Goal: Information Seeking & Learning: Learn about a topic

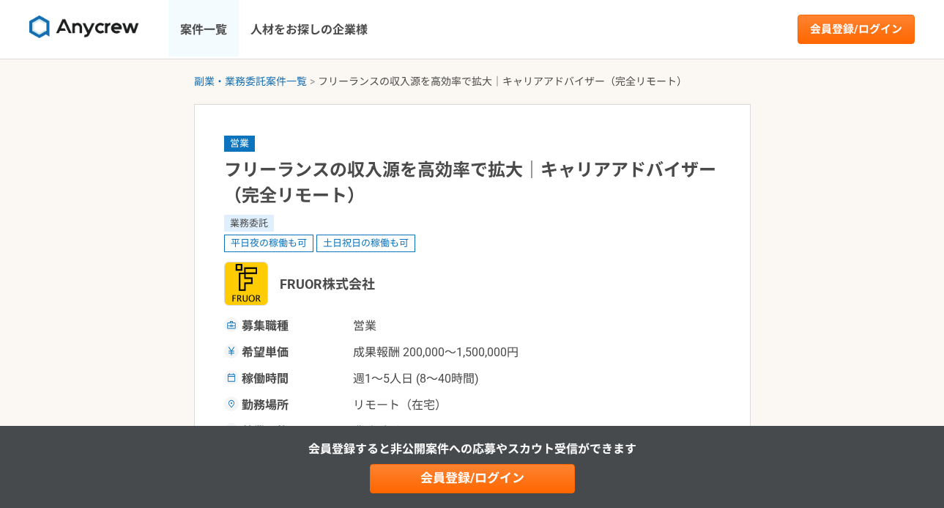
click at [204, 28] on link "案件一覧" at bounding box center [204, 29] width 70 height 59
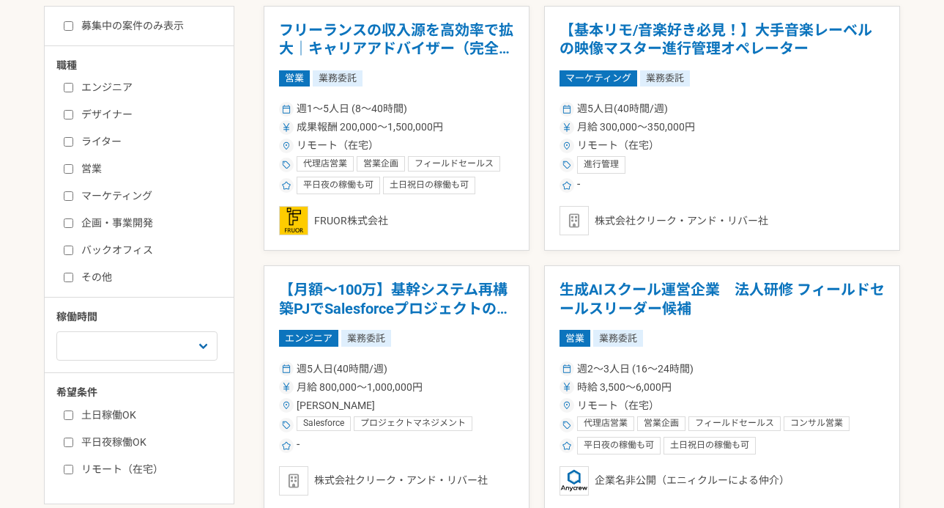
scroll to position [410, 0]
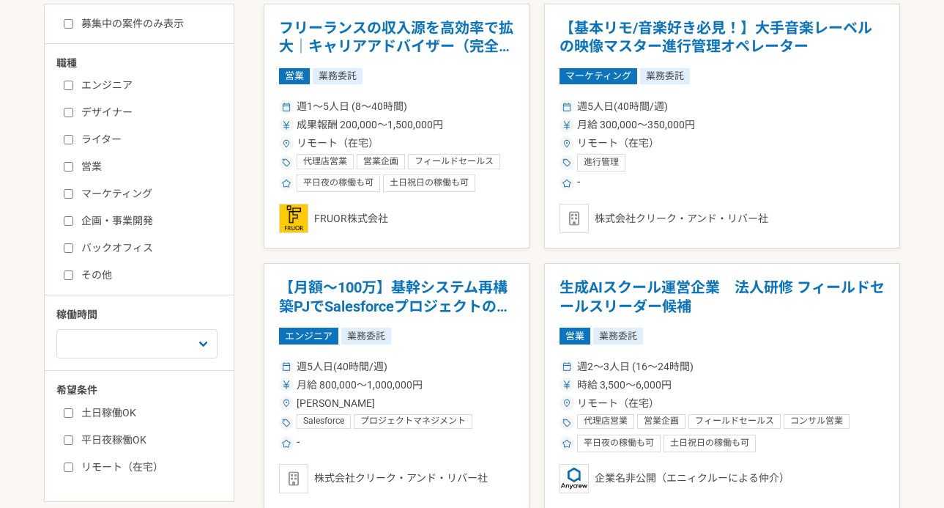
click at [67, 139] on input "ライター" at bounding box center [69, 140] width 10 height 10
checkbox input "true"
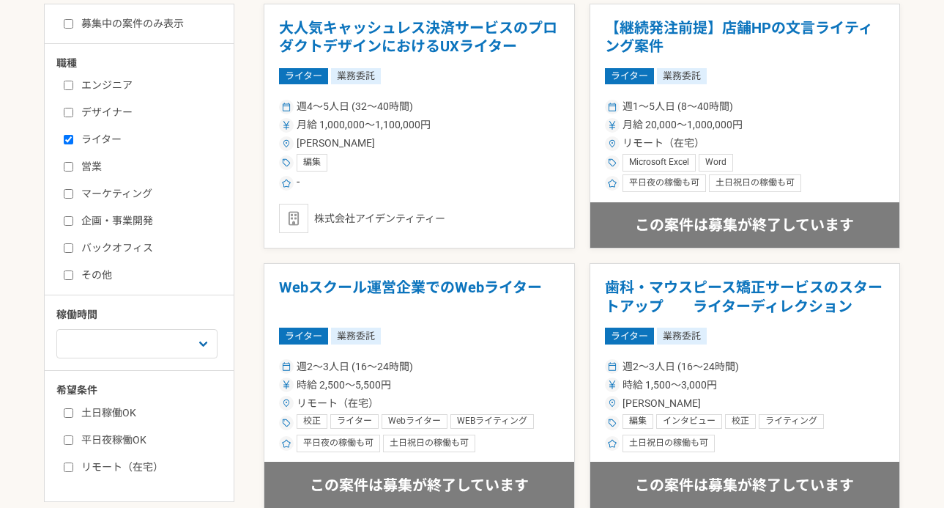
click at [67, 195] on input "マーケティング" at bounding box center [69, 194] width 10 height 10
checkbox input "true"
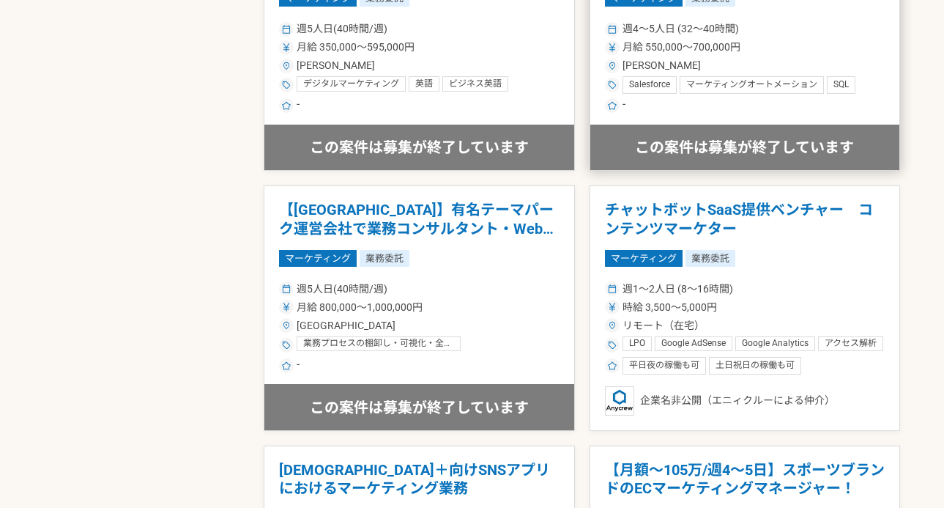
scroll to position [1859, 0]
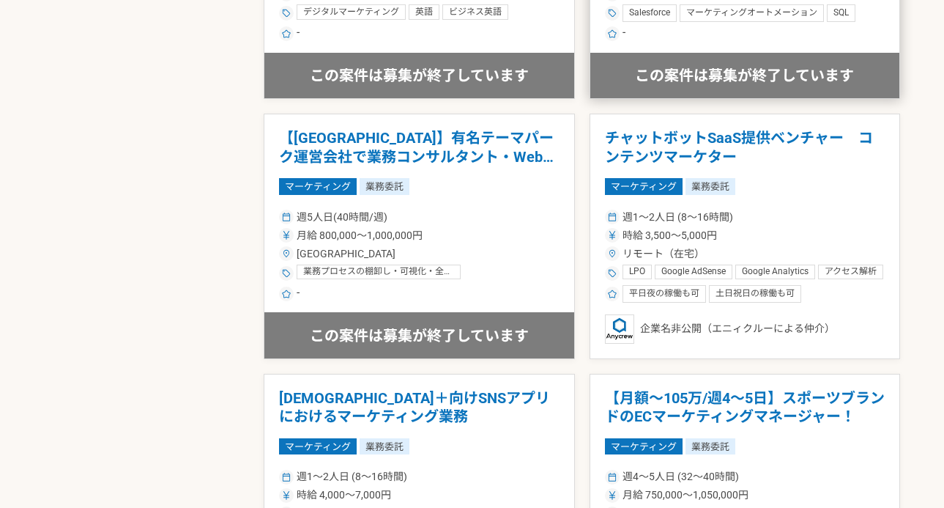
click at [788, 244] on div "週1〜2人日 (8〜16時間) 時給 3,500〜5,000円 リモート（在宅） LPO Google AdSense Google Analytics アク…" at bounding box center [745, 255] width 281 height 96
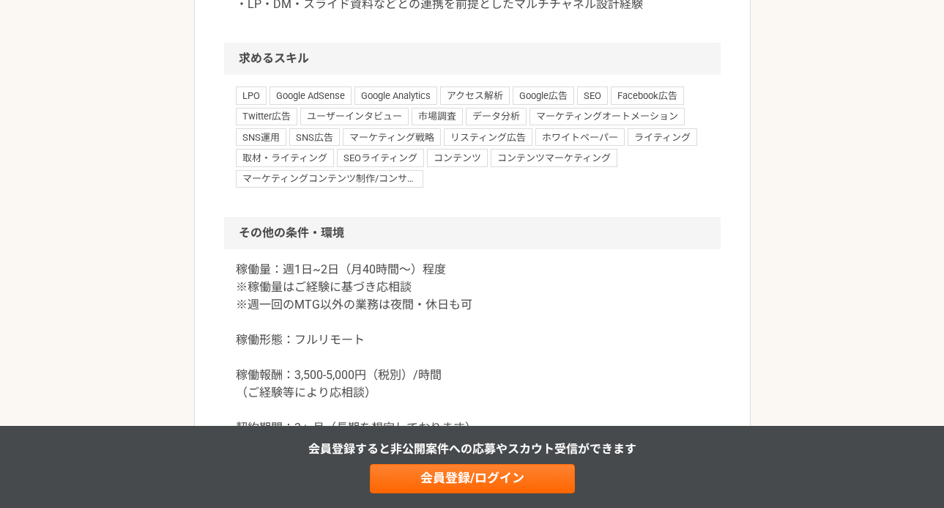
scroll to position [1419, 0]
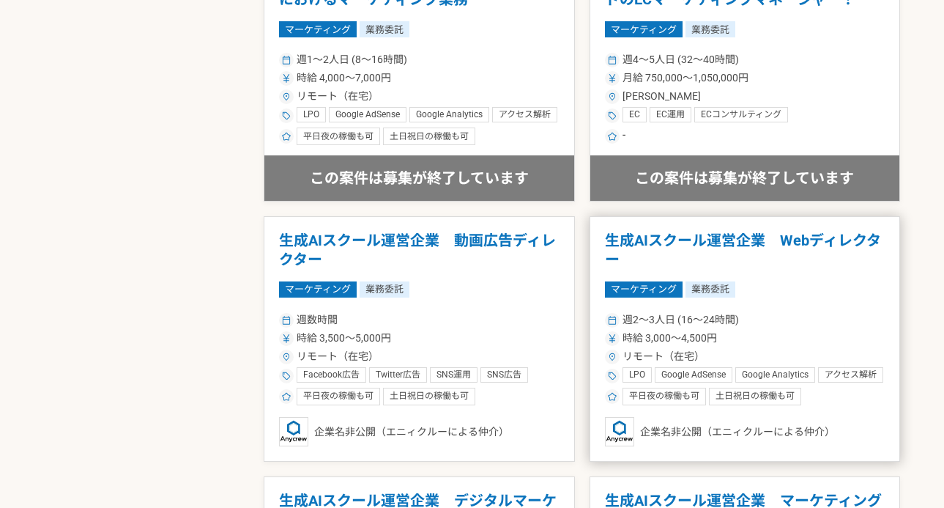
scroll to position [2290, 0]
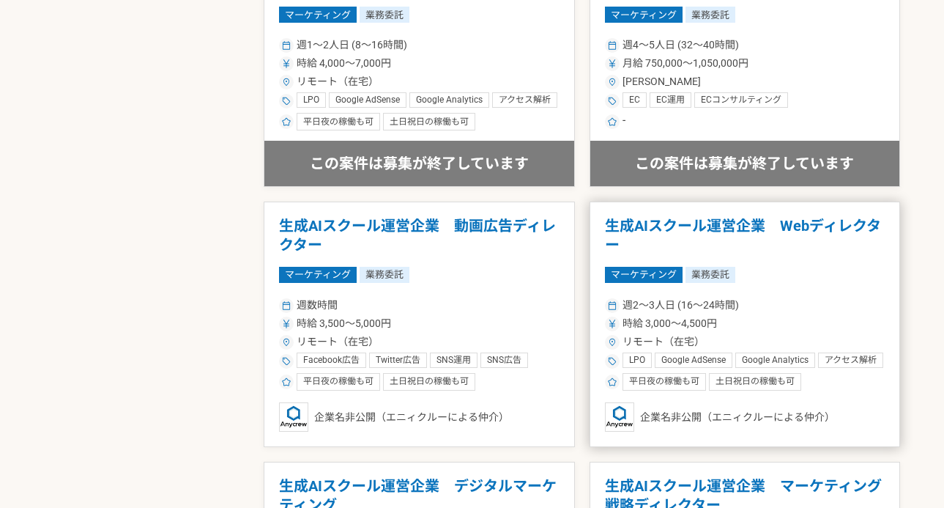
click at [773, 268] on div "マーケティング 業務委託" at bounding box center [745, 275] width 281 height 16
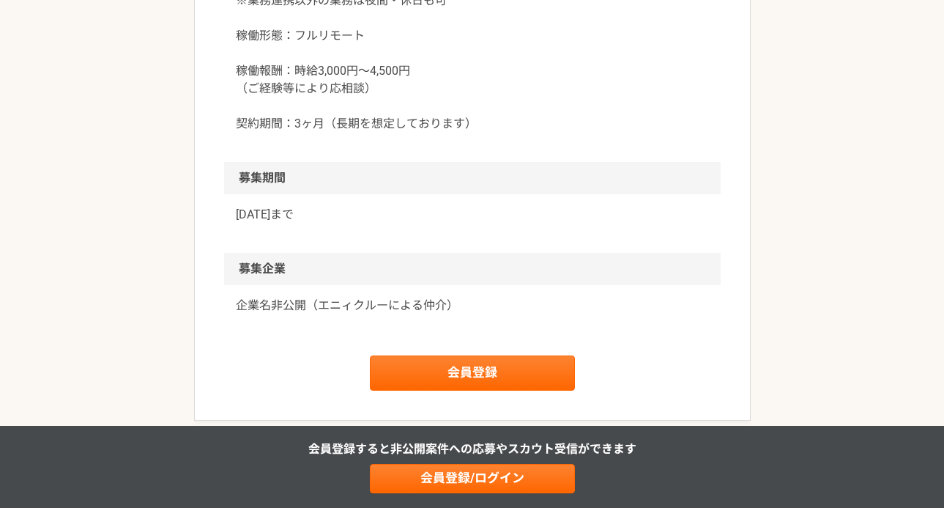
scroll to position [1679, 0]
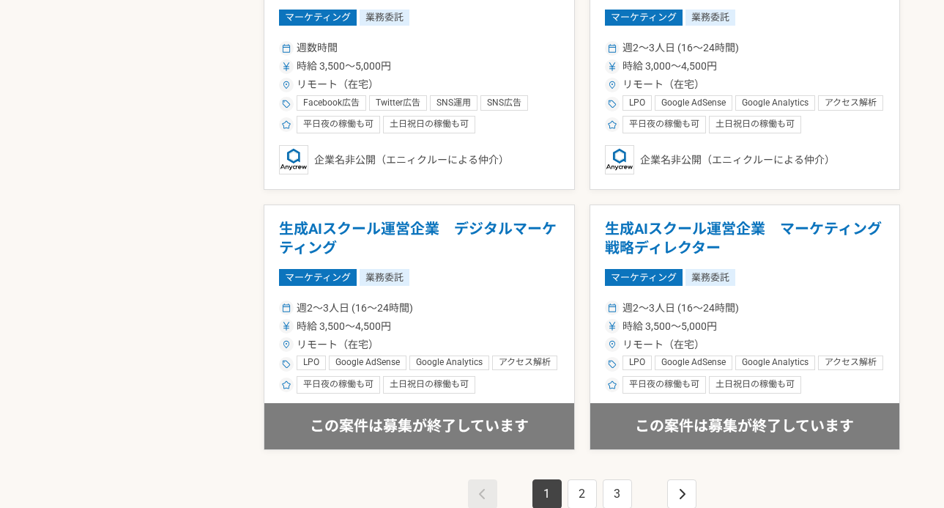
scroll to position [2547, 0]
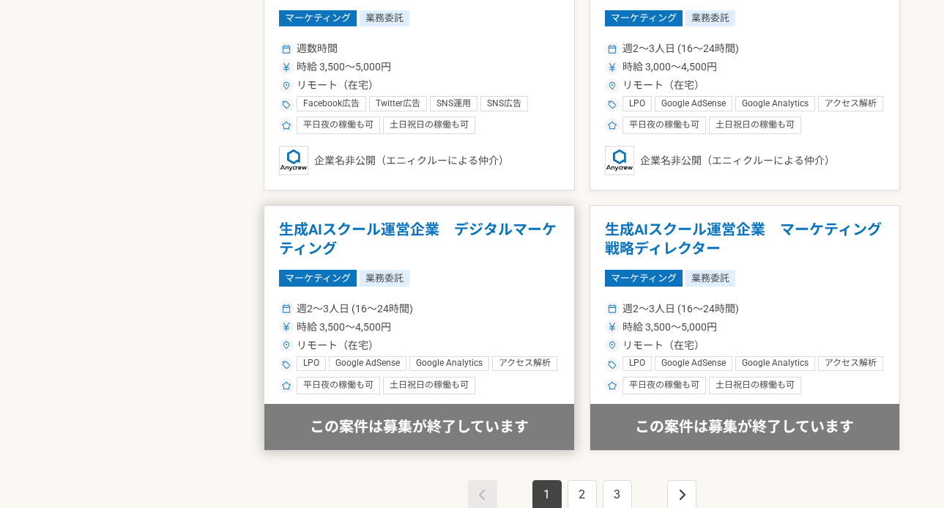
click at [486, 305] on div "週2〜3人日 (16〜24時間)" at bounding box center [419, 308] width 281 height 15
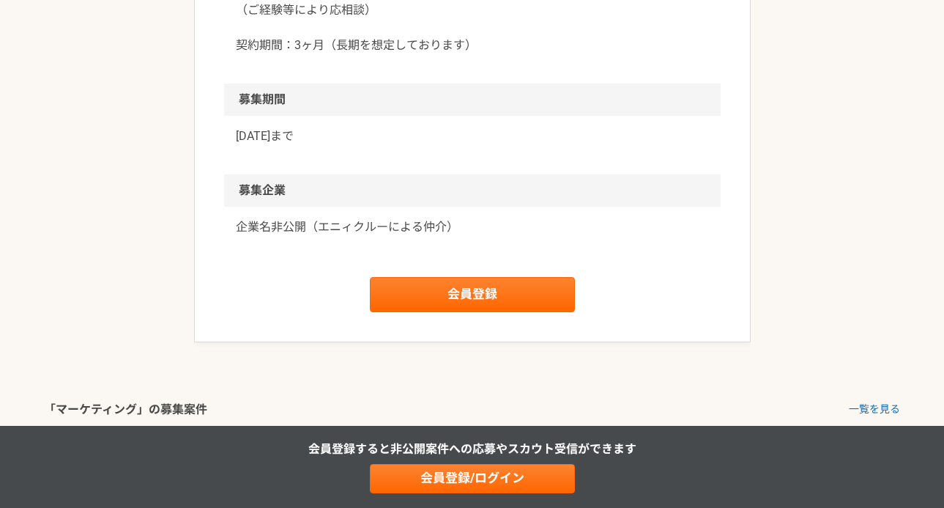
scroll to position [1584, 0]
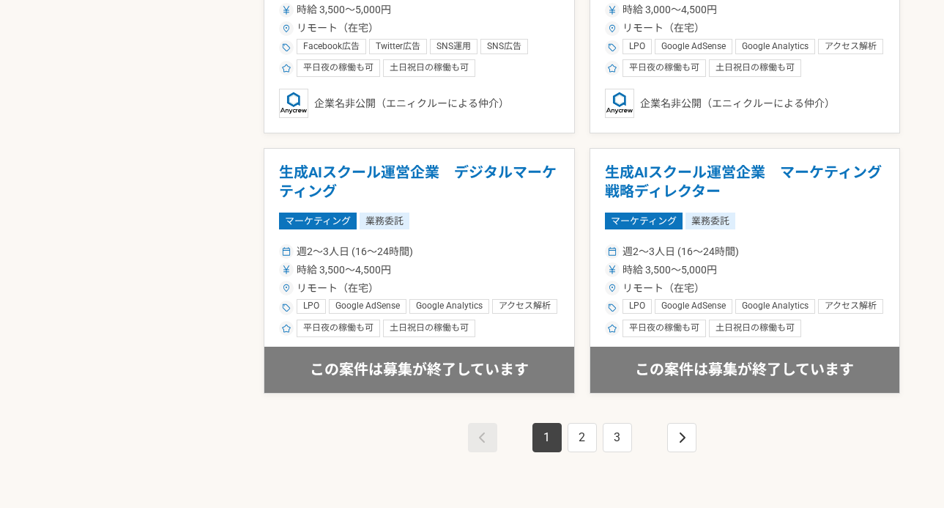
scroll to position [2693, 0]
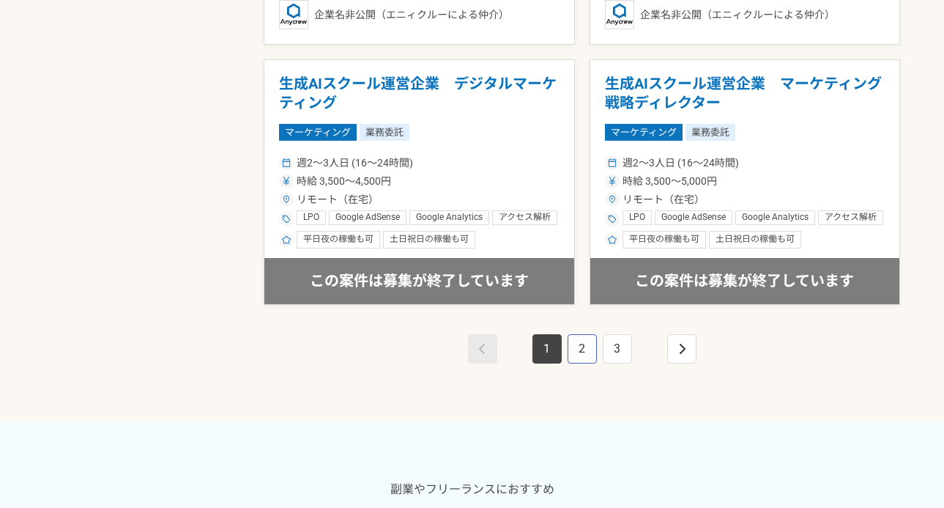
click at [584, 341] on link "2" at bounding box center [582, 348] width 29 height 29
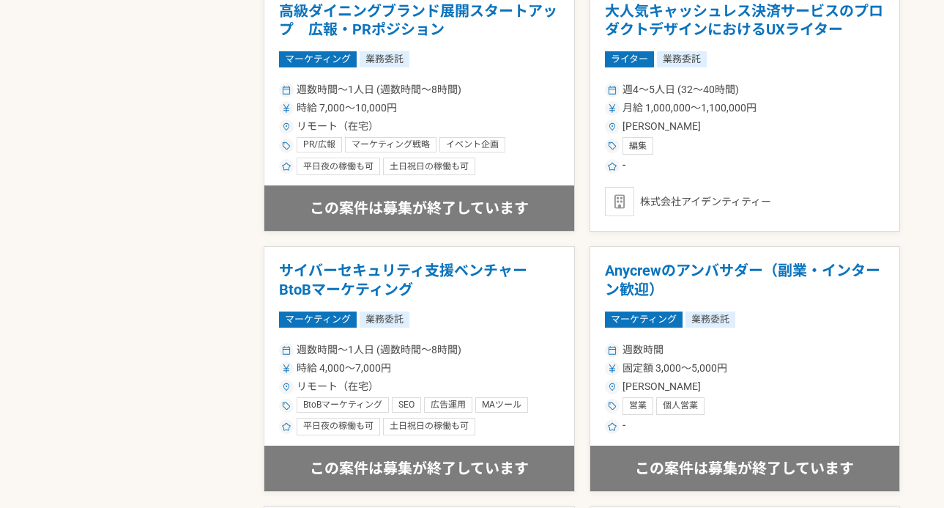
scroll to position [827, 0]
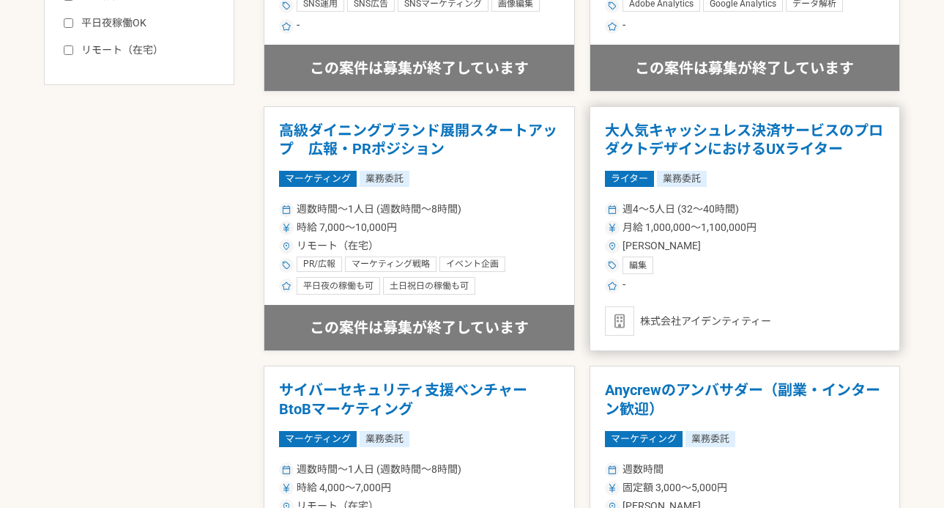
click at [750, 238] on div "[PERSON_NAME]" at bounding box center [745, 245] width 281 height 15
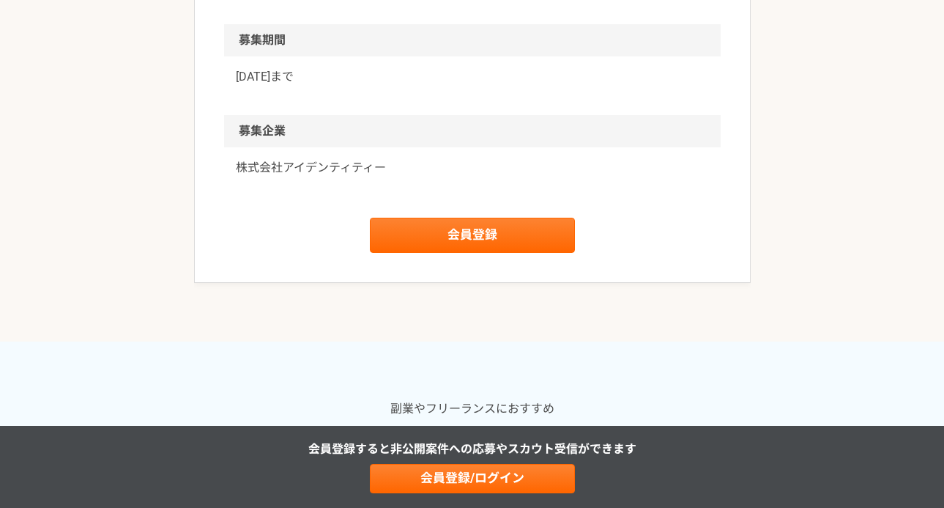
scroll to position [1240, 0]
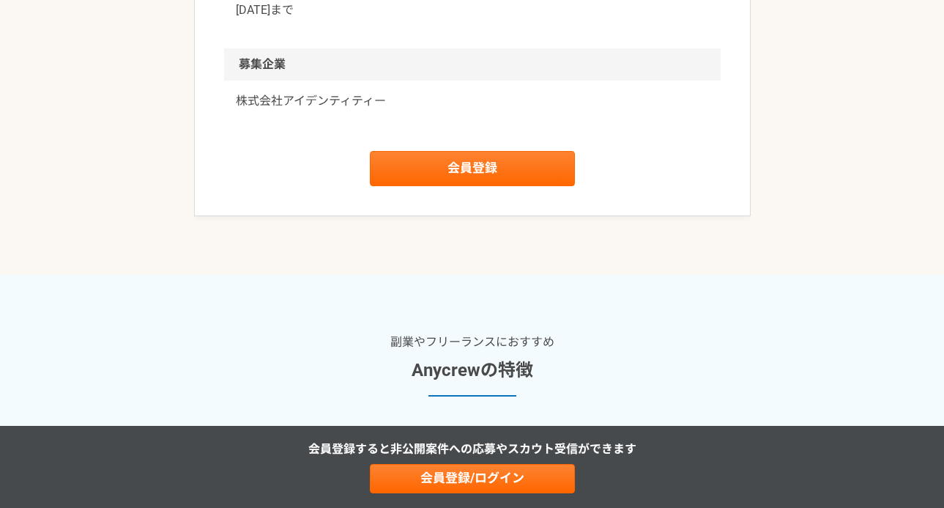
click at [295, 100] on p "株式会社アイデンティティー" at bounding box center [472, 101] width 473 height 18
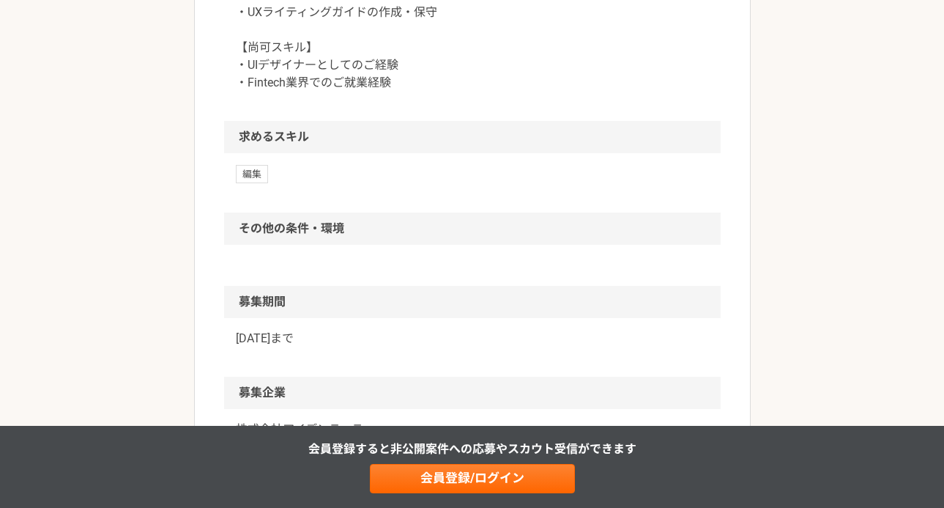
scroll to position [941, 0]
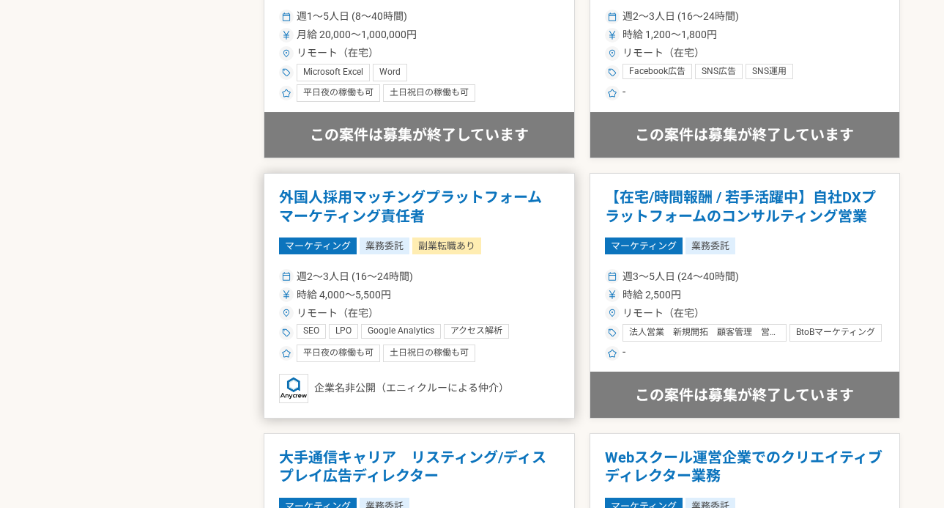
scroll to position [1802, 0]
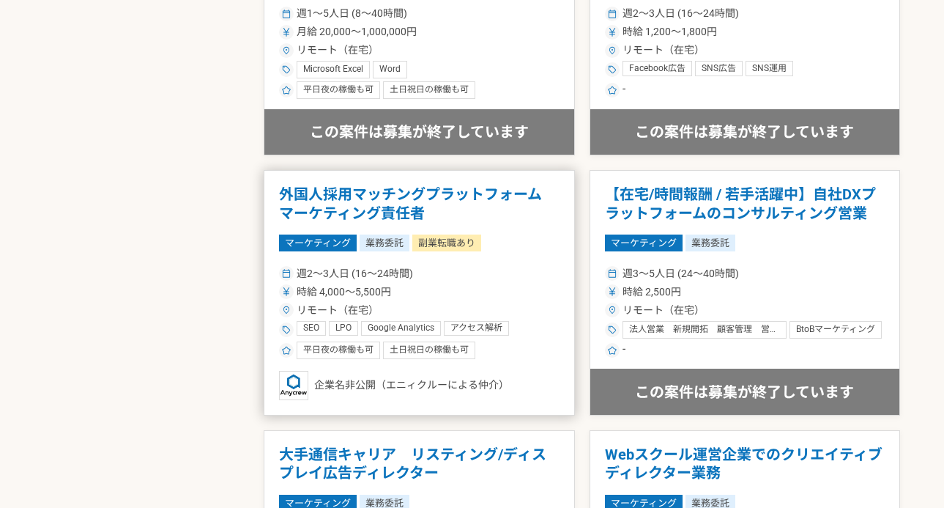
click at [435, 300] on div "週2〜3人日 (16〜24時間) 時給 4,000〜5,500円 リモート（在宅） SEO LPO Google Analytics アクセス解析 データ分析…" at bounding box center [419, 311] width 281 height 96
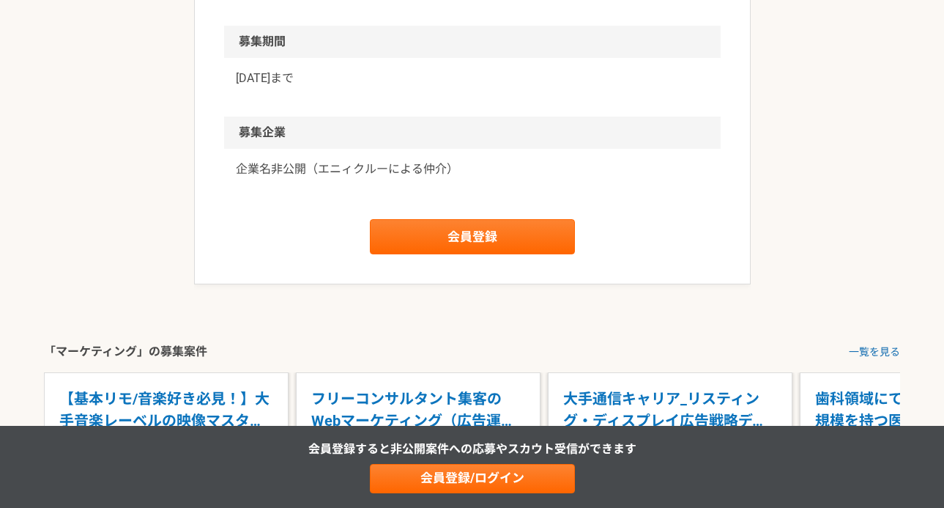
scroll to position [2202, 0]
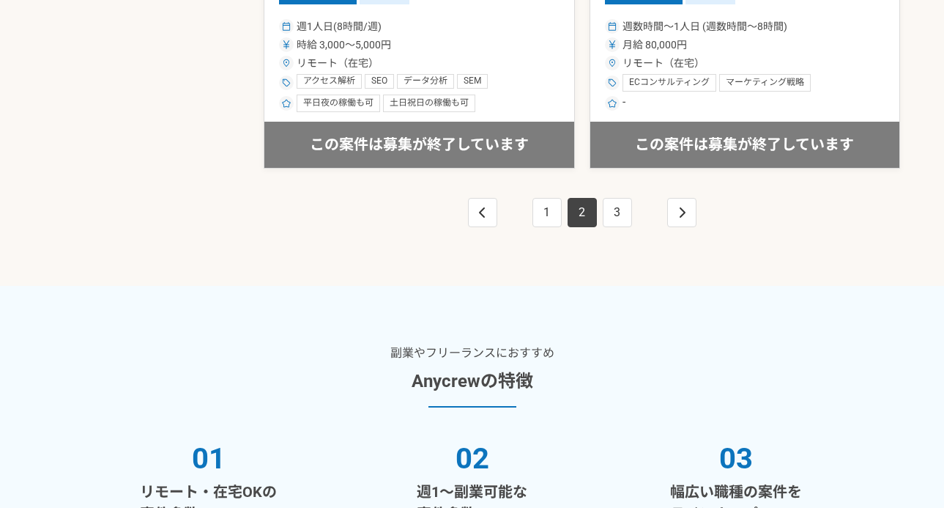
scroll to position [2832, 0]
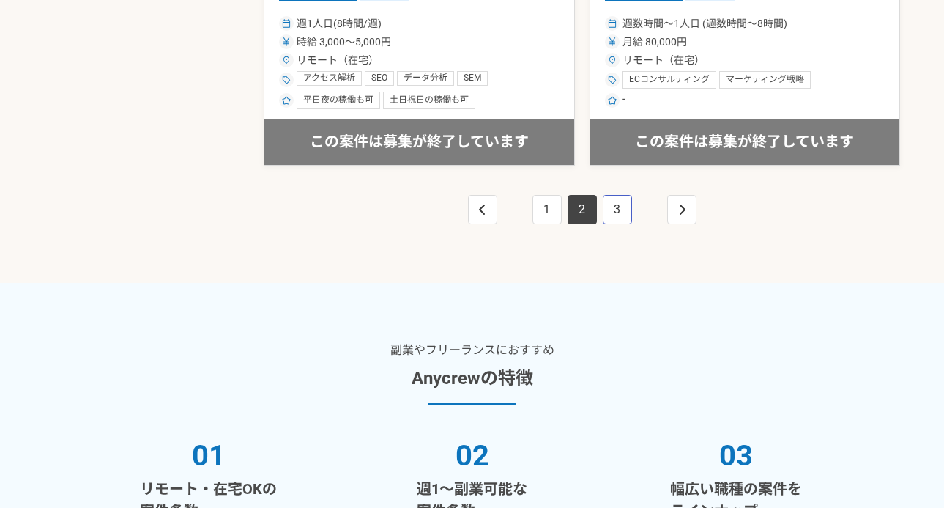
click at [615, 204] on link "3" at bounding box center [617, 209] width 29 height 29
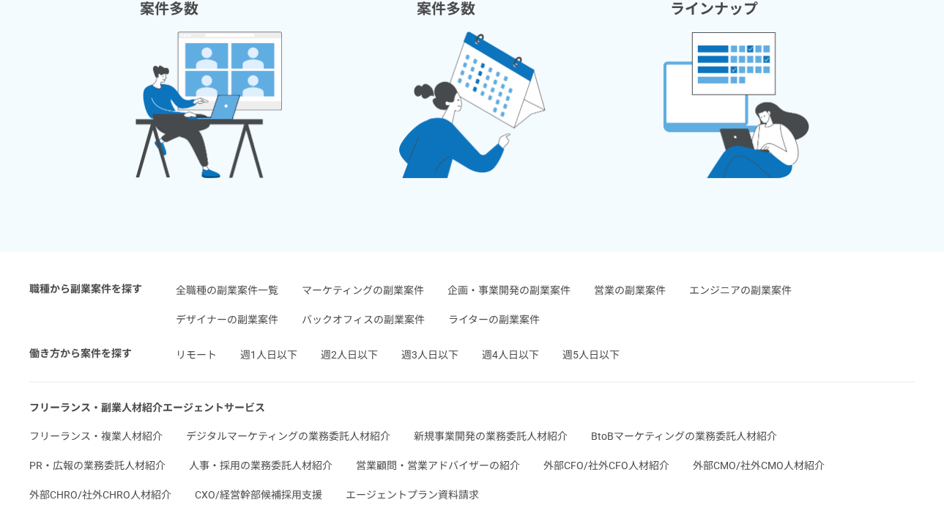
scroll to position [3463, 0]
